Goal: Submit feedback/report problem

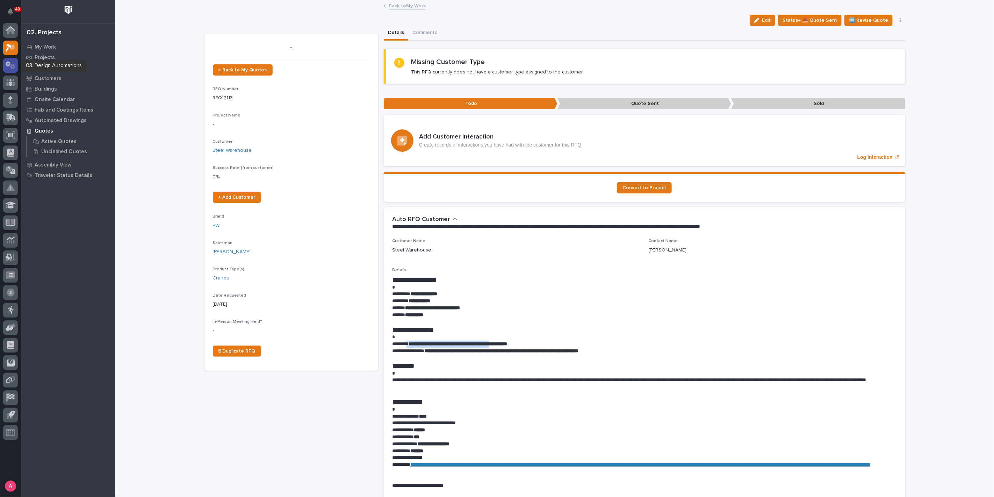
click at [6, 64] on icon at bounding box center [8, 63] width 5 height 5
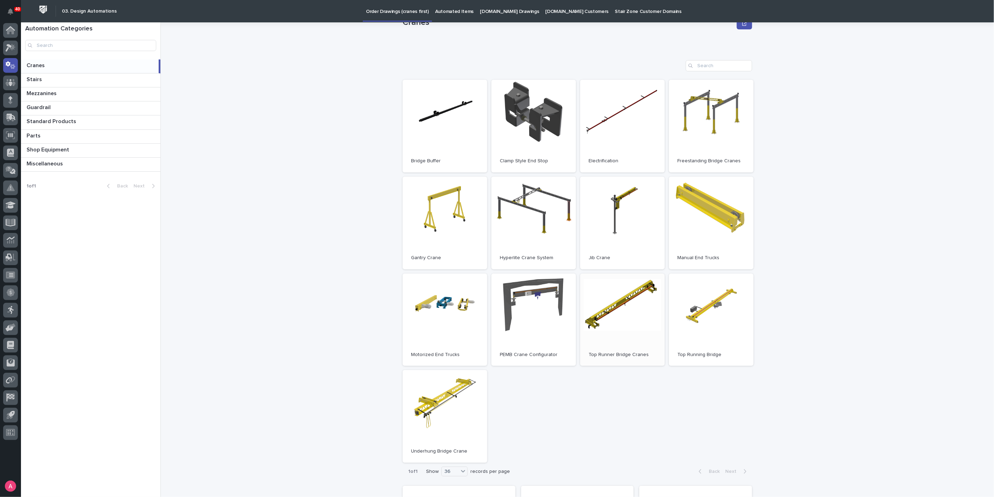
scroll to position [39, 0]
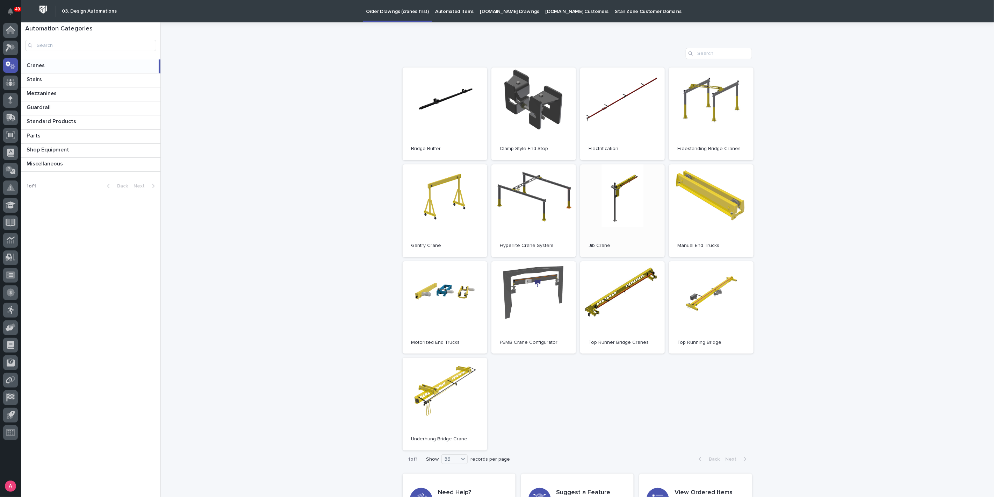
click at [630, 206] on link "Open" at bounding box center [622, 210] width 85 height 93
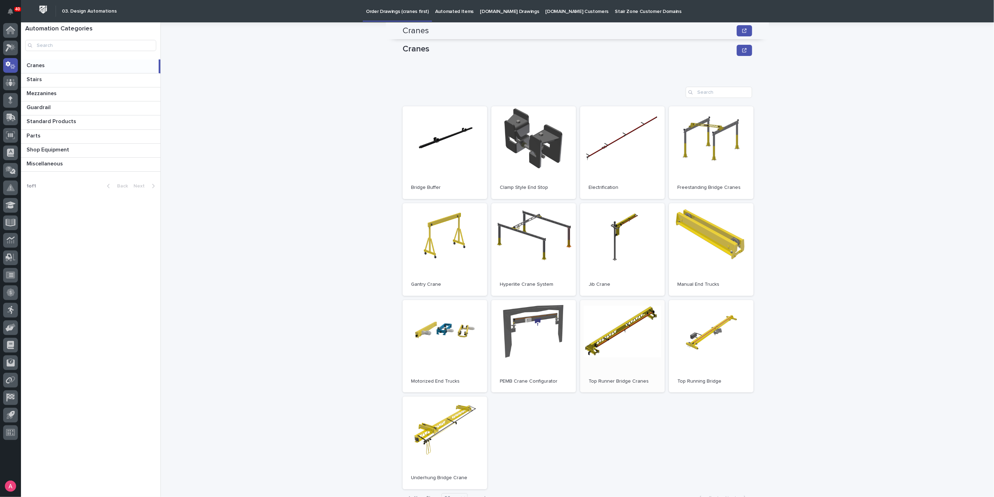
scroll to position [0, 0]
click at [828, 350] on div "Cranes Cranes Sorry, there was an error saving your record. Please try again. P…" at bounding box center [581, 259] width 825 height 474
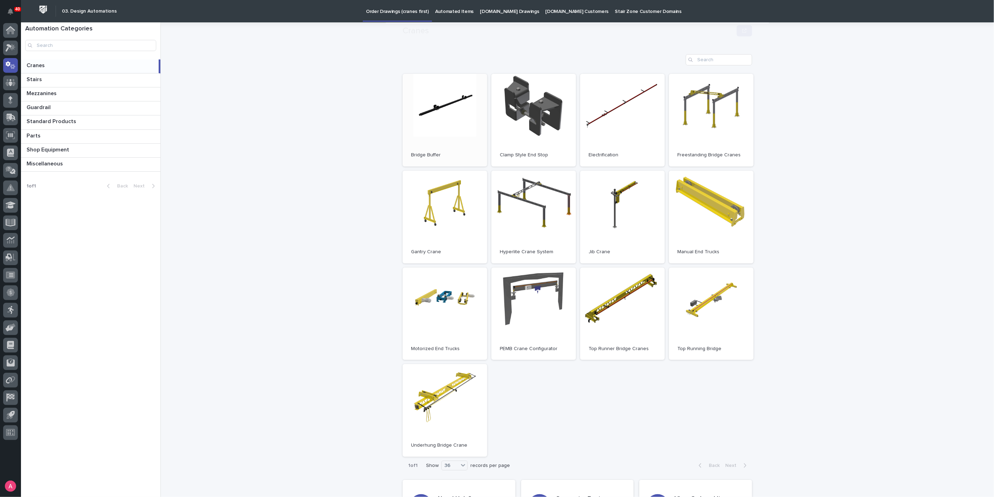
scroll to position [78, 0]
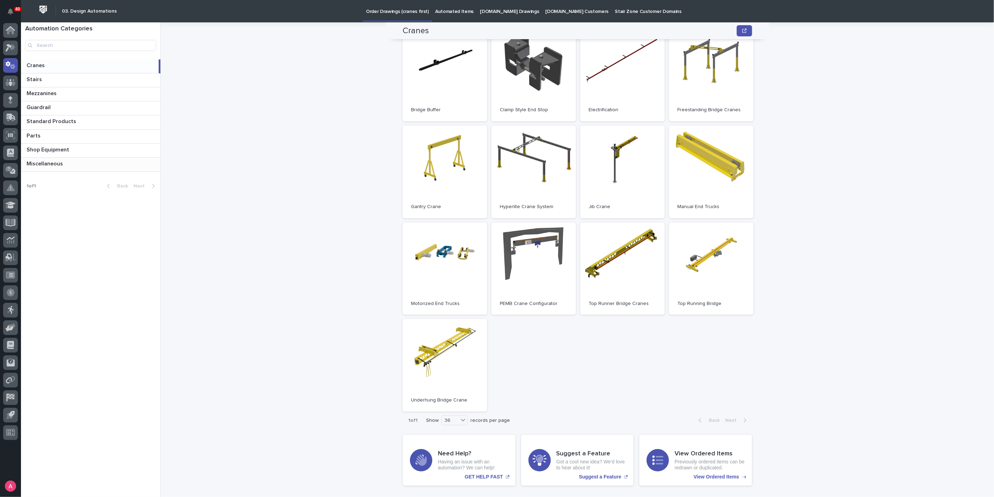
click at [58, 159] on p "Miscellaneous" at bounding box center [46, 163] width 38 height 8
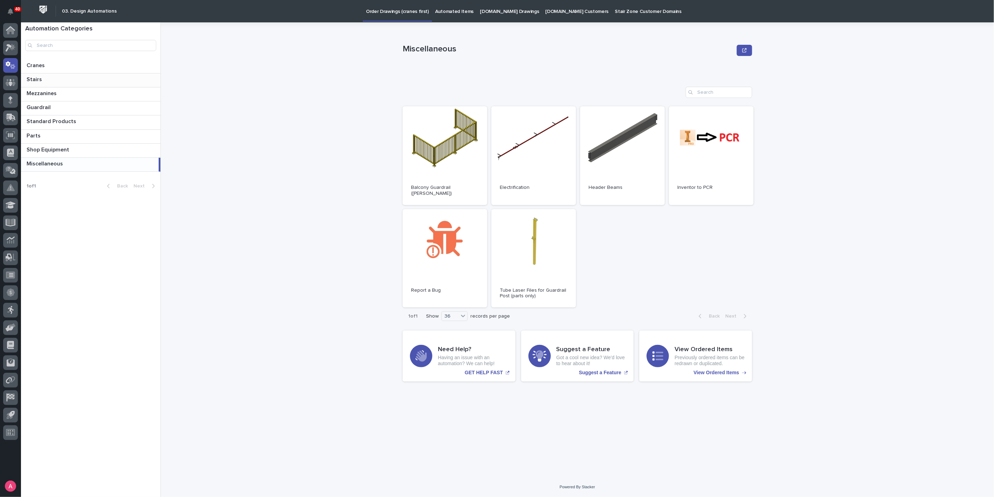
click at [46, 73] on div "Stairs Stairs" at bounding box center [90, 80] width 139 height 14
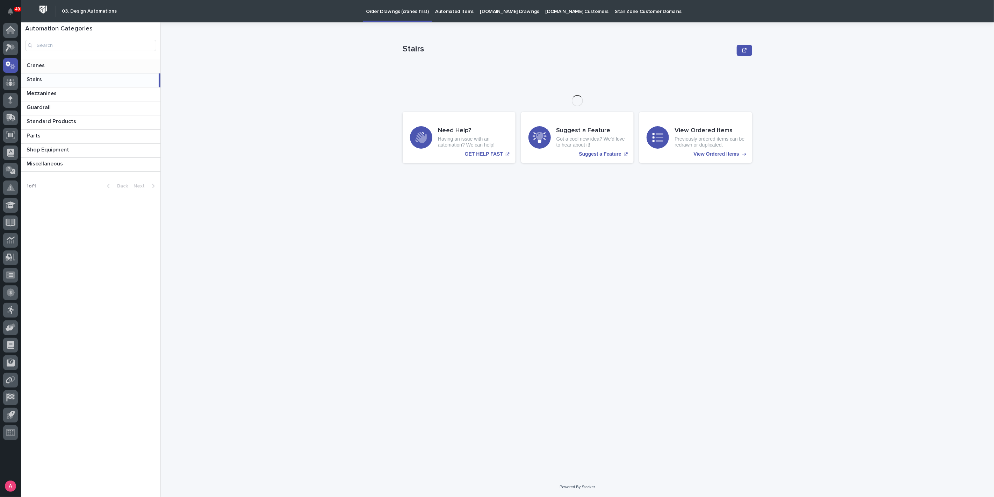
click at [56, 66] on p at bounding box center [92, 65] width 131 height 7
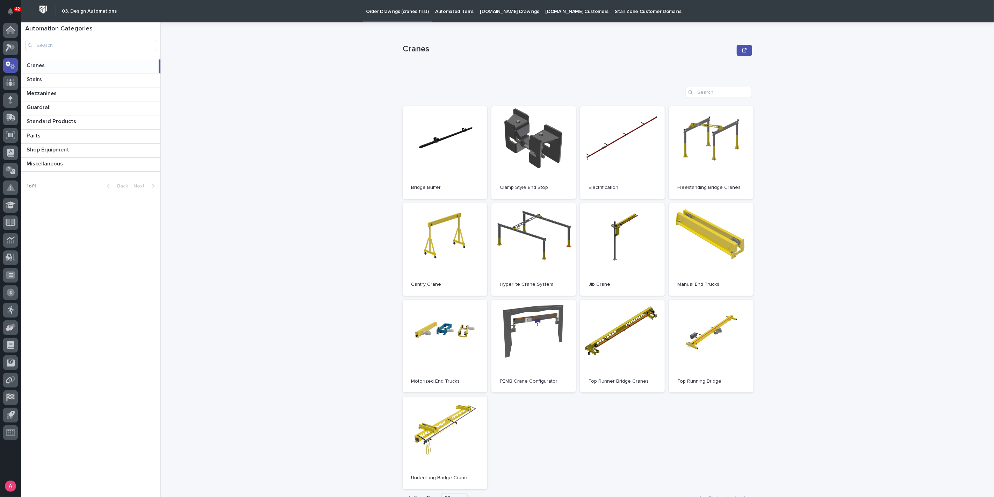
click at [215, 149] on div "Cranes Cranes Sorry, there was an error saving your record. Please try again. P…" at bounding box center [581, 259] width 825 height 474
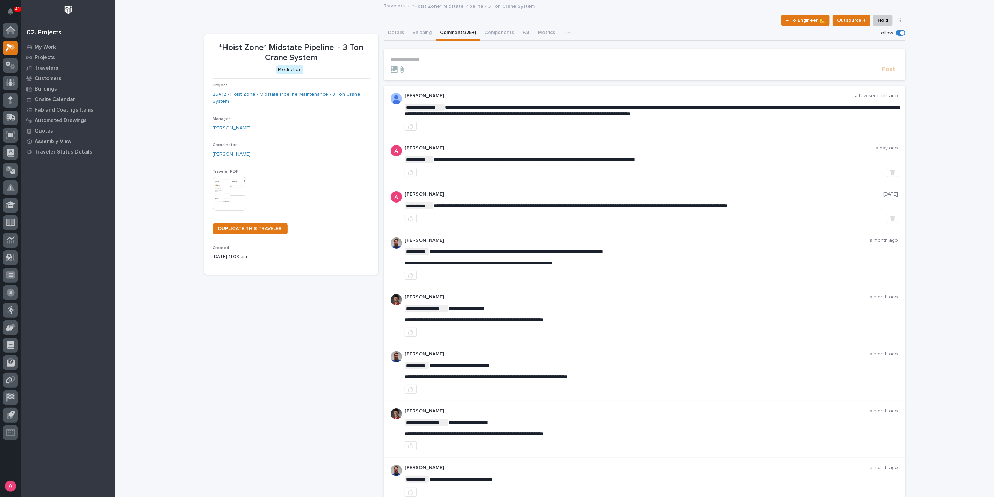
click at [417, 57] on p "**********" at bounding box center [645, 60] width 508 height 6
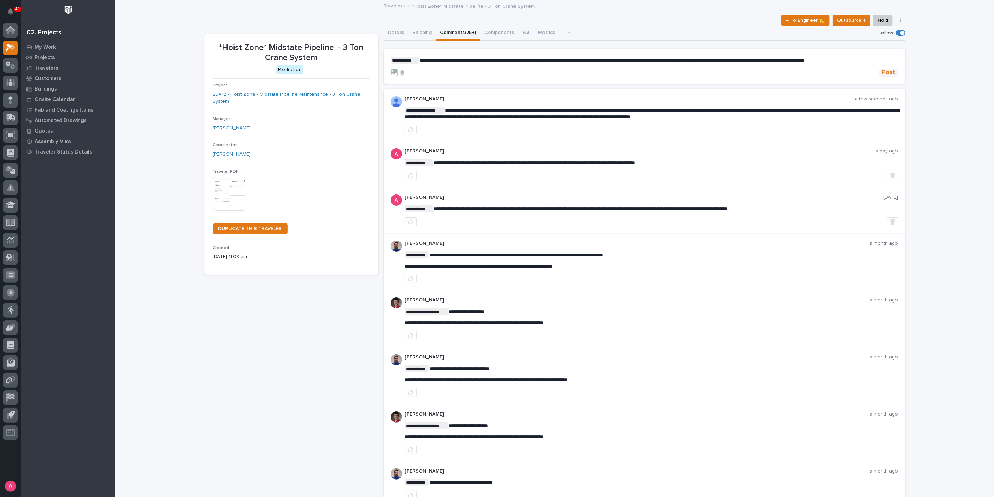
click at [887, 74] on span "Post" at bounding box center [888, 73] width 13 height 8
